Goal: Navigation & Orientation: Find specific page/section

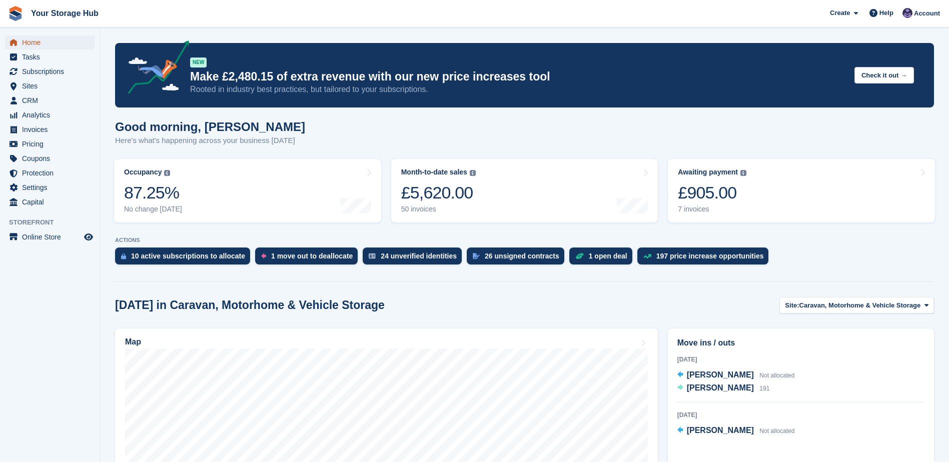
drag, startPoint x: 0, startPoint y: 0, endPoint x: 39, endPoint y: 39, distance: 54.8
click at [39, 39] on span "Home" at bounding box center [52, 43] width 60 height 14
click at [34, 46] on span "Home" at bounding box center [52, 43] width 60 height 14
click at [704, 190] on div "£795.00" at bounding box center [712, 193] width 69 height 21
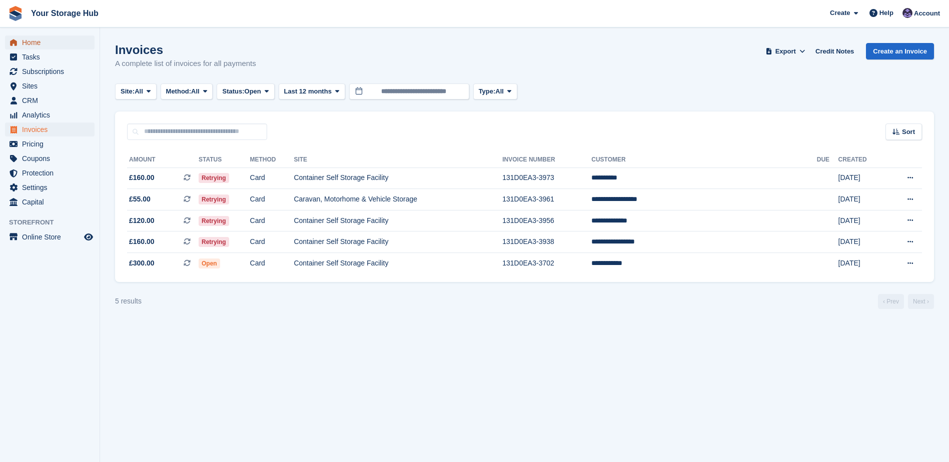
click at [44, 38] on span "Home" at bounding box center [52, 43] width 60 height 14
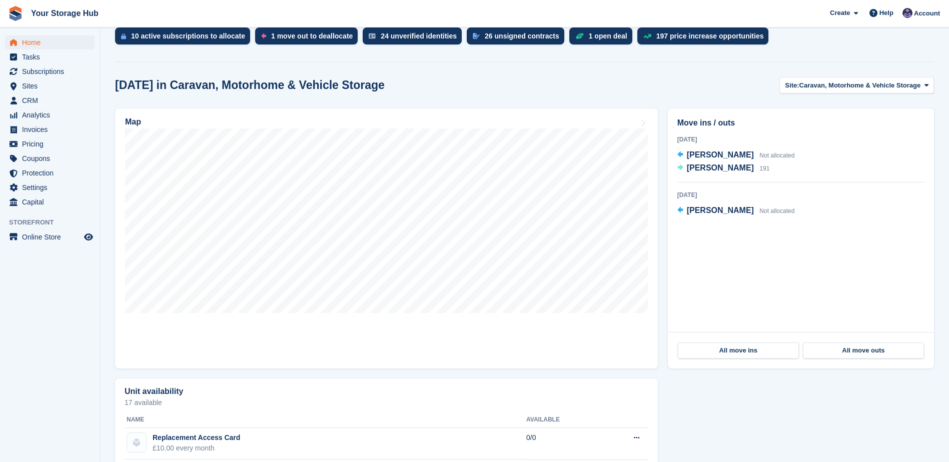
scroll to position [200, 0]
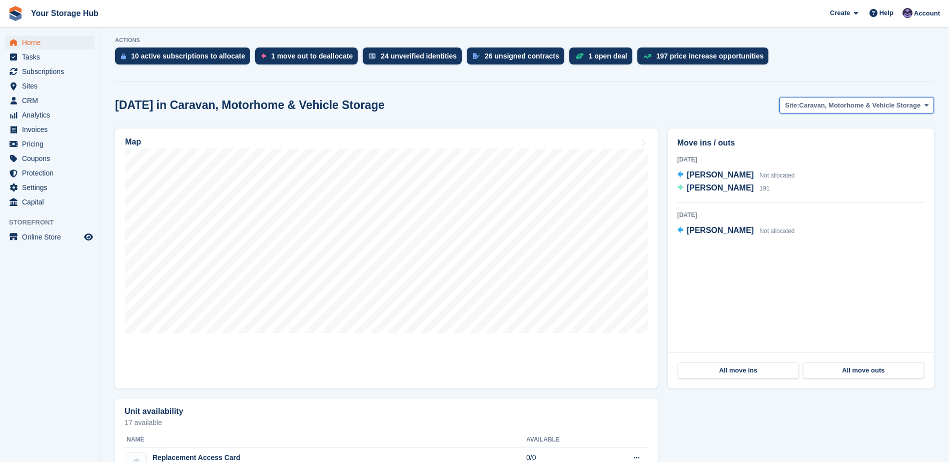
click at [860, 105] on span "Caravan, Motorhome & Vehicle Storage" at bounding box center [860, 106] width 122 height 10
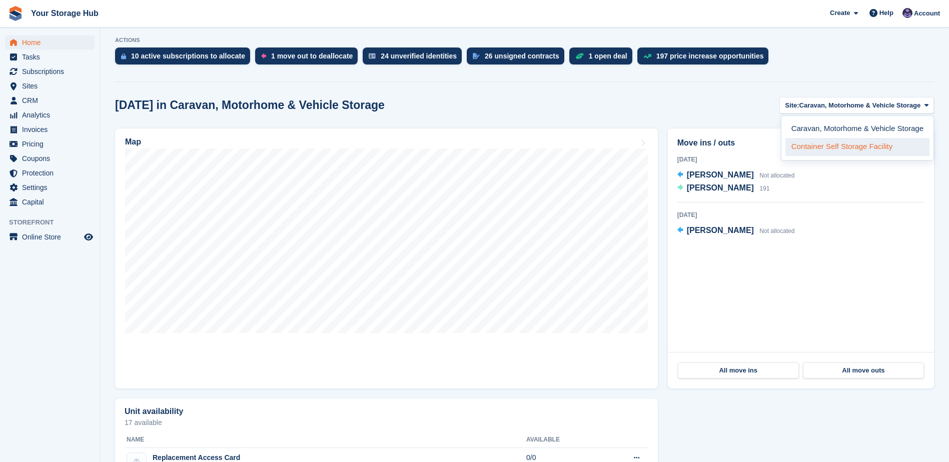
click at [844, 150] on link "Container Self Storage Facility" at bounding box center [857, 147] width 144 height 18
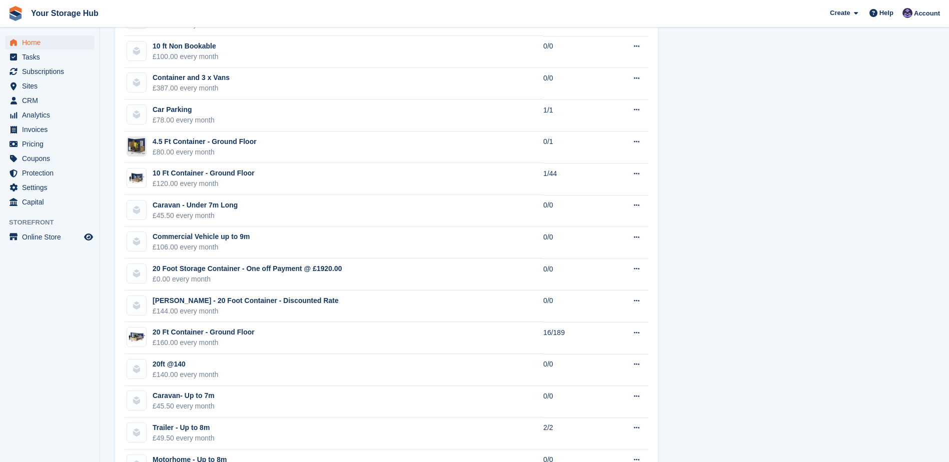
scroll to position [800, 0]
